Goal: Task Accomplishment & Management: Use online tool/utility

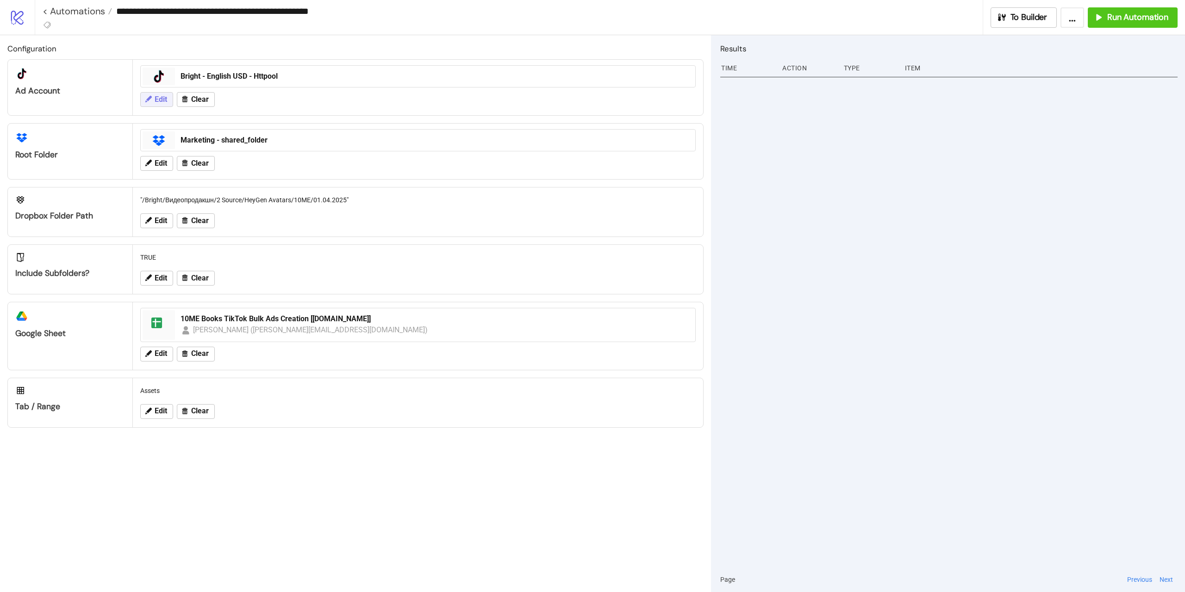
click at [161, 101] on span "Edit" at bounding box center [161, 99] width 13 height 8
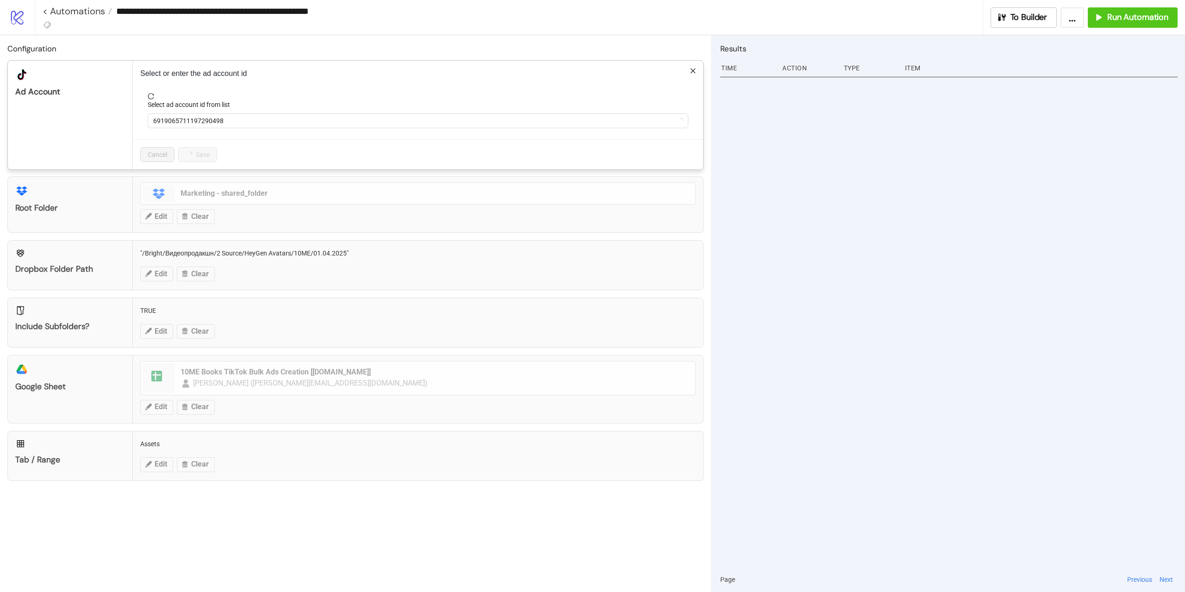
click at [303, 112] on div "Select ad account id from list" at bounding box center [418, 107] width 541 height 14
click at [302, 114] on span "Bright - English USD - Httpool" at bounding box center [418, 121] width 530 height 14
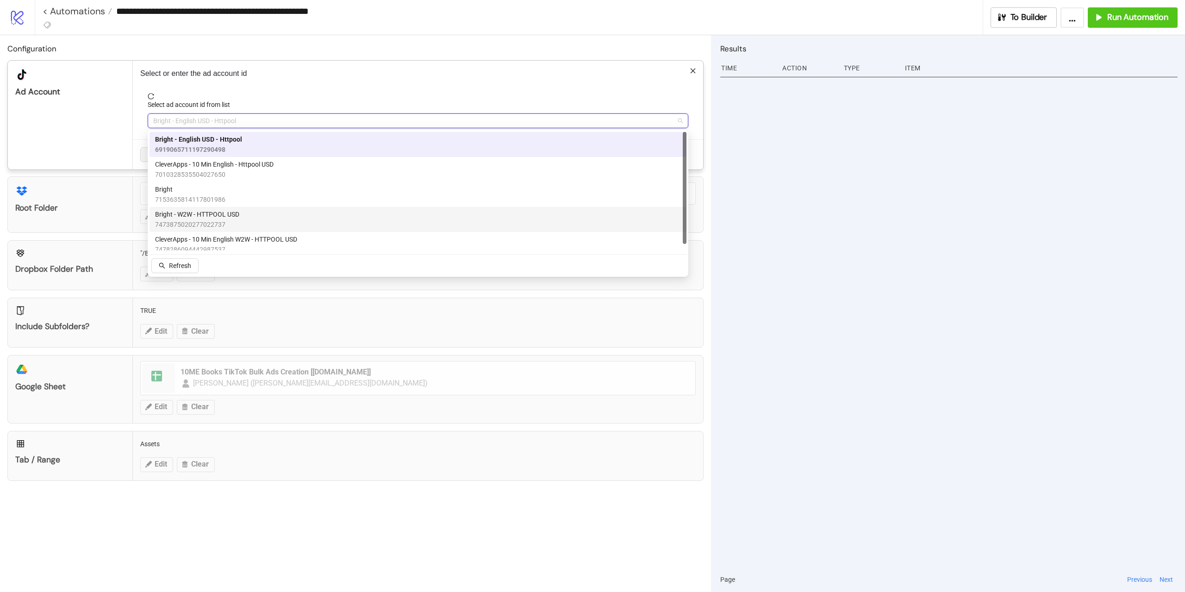
click at [771, 242] on div at bounding box center [950, 320] width 458 height 493
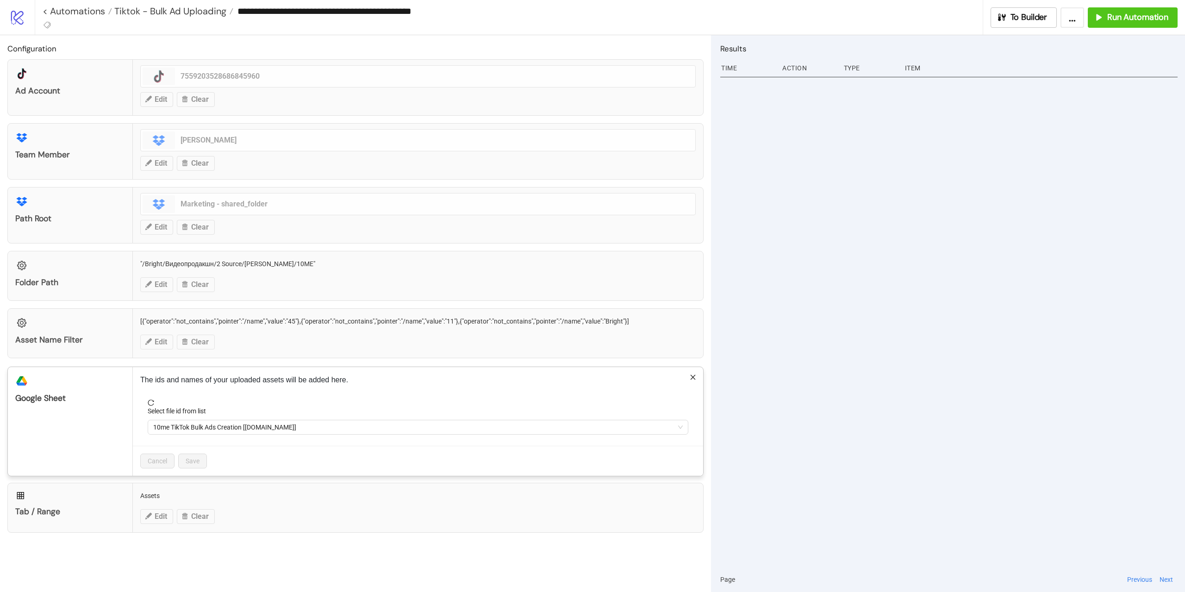
click at [796, 304] on div at bounding box center [950, 320] width 458 height 493
click at [690, 375] on icon "close" at bounding box center [693, 377] width 6 height 6
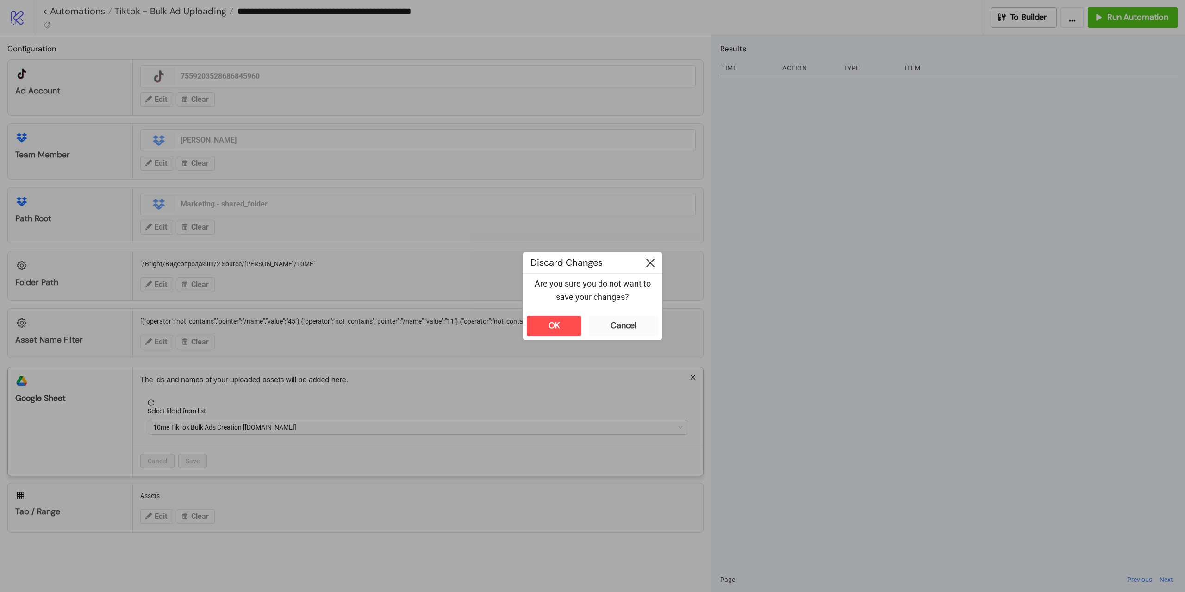
click at [649, 269] on div at bounding box center [650, 262] width 23 height 21
click at [559, 324] on div "OK" at bounding box center [555, 325] width 12 height 11
